Goal: Find contact information: Find contact information

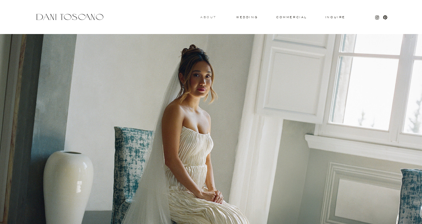
click at [210, 17] on h3 "About" at bounding box center [207, 17] width 15 height 2
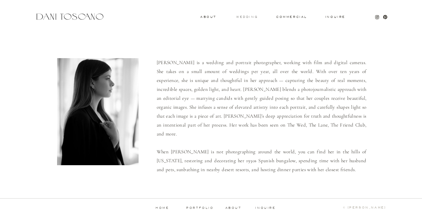
click at [250, 18] on h3 "wedding" at bounding box center [246, 17] width 21 height 2
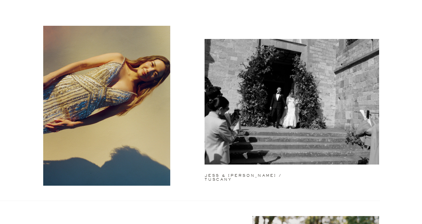
scroll to position [36, 0]
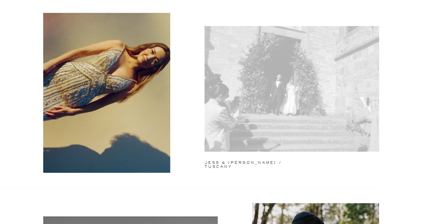
click at [239, 102] on div at bounding box center [292, 88] width 175 height 125
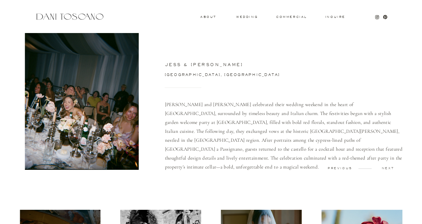
scroll to position [26, 0]
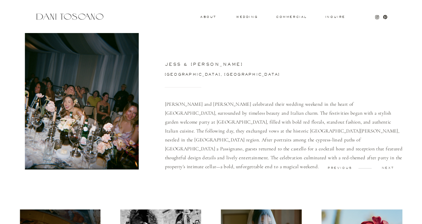
click at [390, 167] on p "next" at bounding box center [388, 167] width 33 height 3
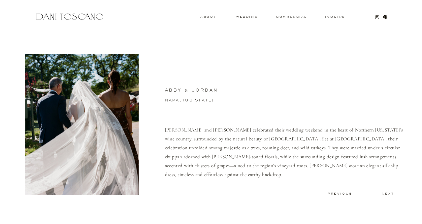
click at [341, 193] on p "previous" at bounding box center [340, 193] width 33 height 3
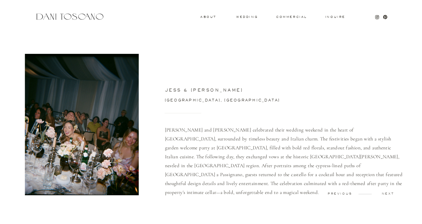
click at [337, 194] on p "previous" at bounding box center [340, 193] width 33 height 3
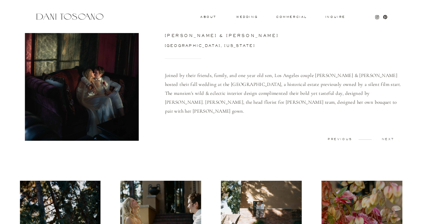
scroll to position [105, 0]
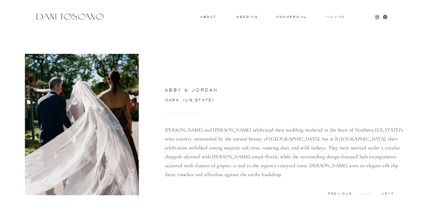
click at [339, 17] on h3 "Inquire" at bounding box center [335, 17] width 21 height 3
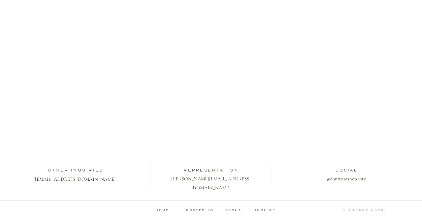
scroll to position [225, 0]
